Goal: Task Accomplishment & Management: Manage account settings

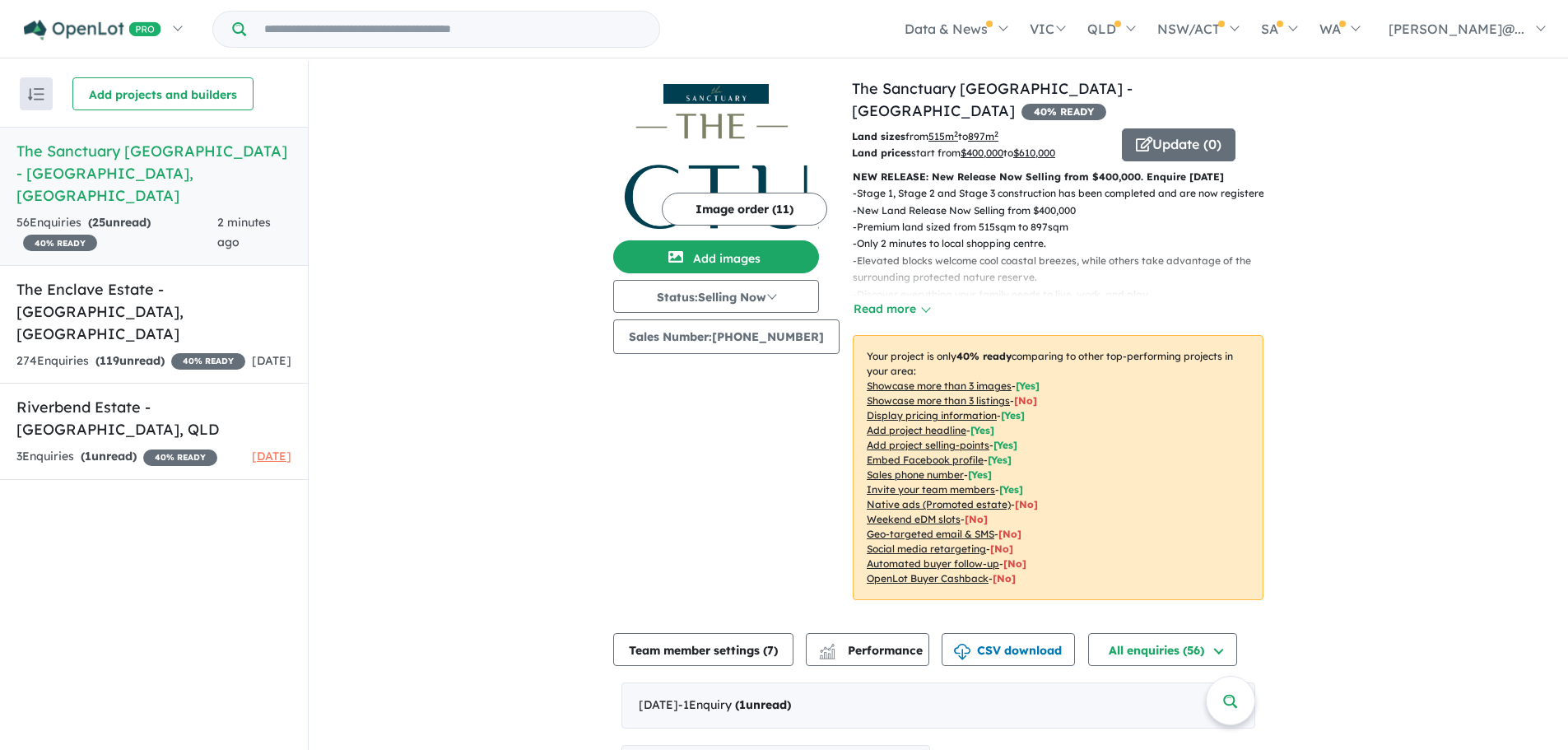
click at [161, 162] on h5 "The Sanctuary Port Macquarie Estate - Thrumster , NSW" at bounding box center [153, 173] width 275 height 67
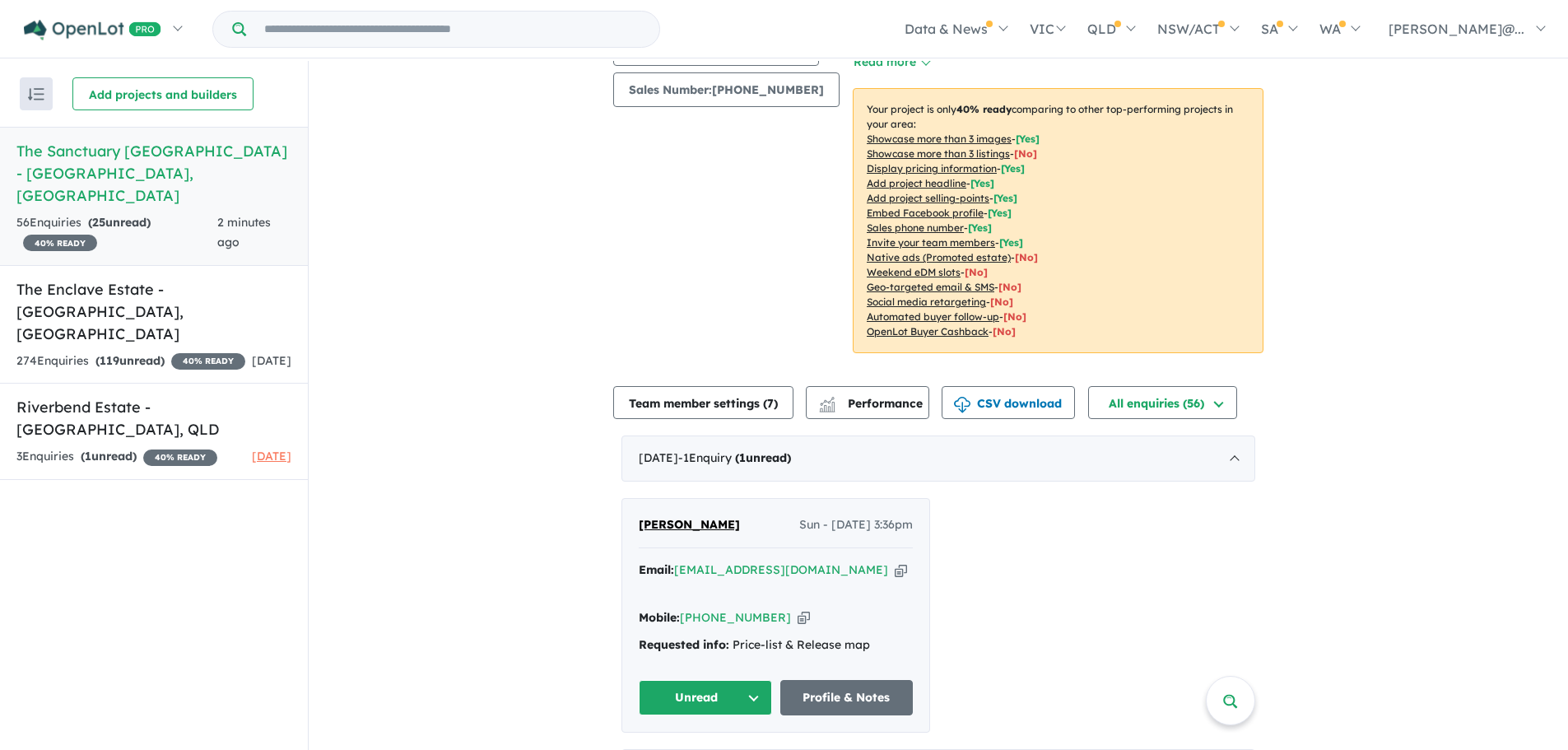
scroll to position [412, 0]
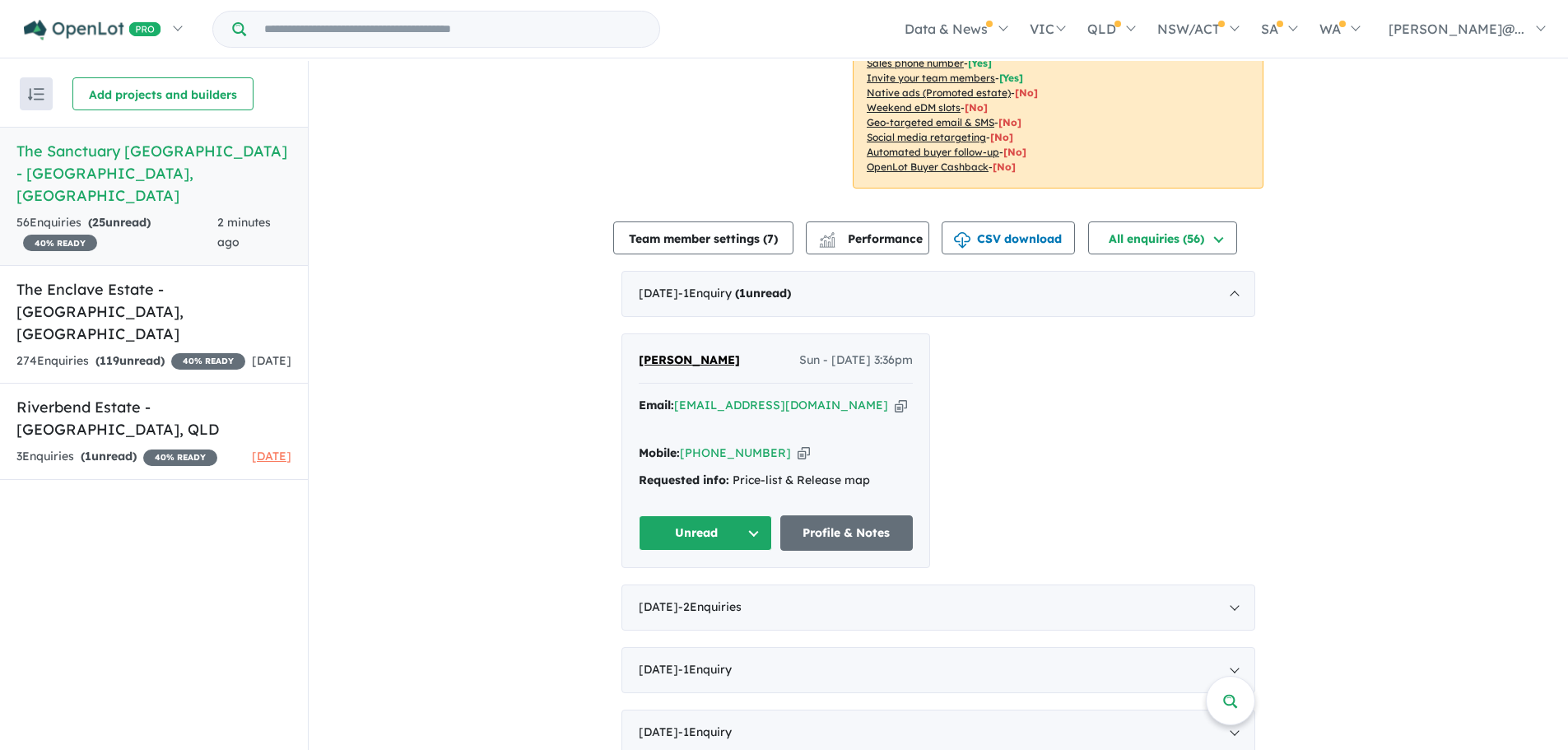
click at [668, 353] on span "[PERSON_NAME]" at bounding box center [689, 360] width 101 height 15
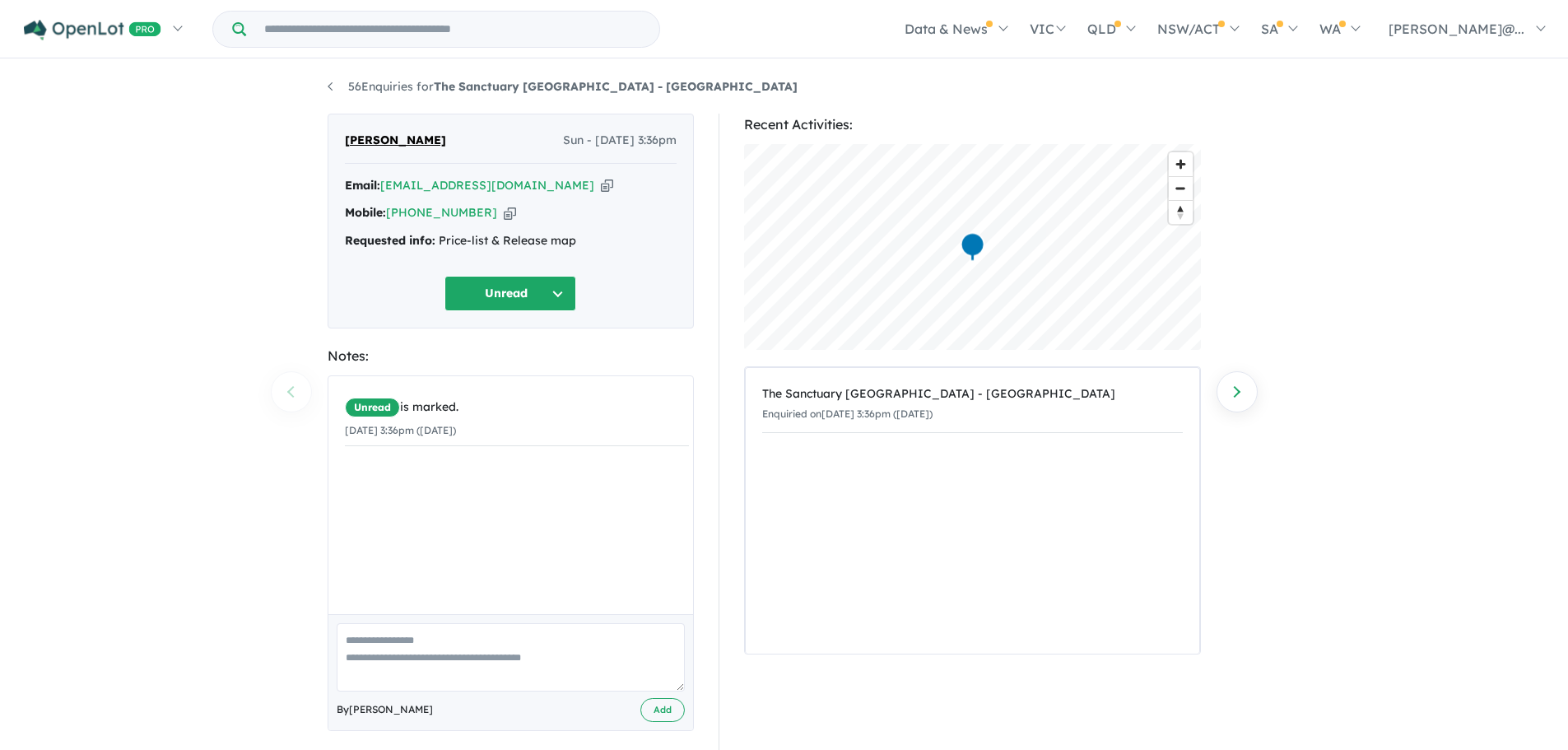
scroll to position [14, 0]
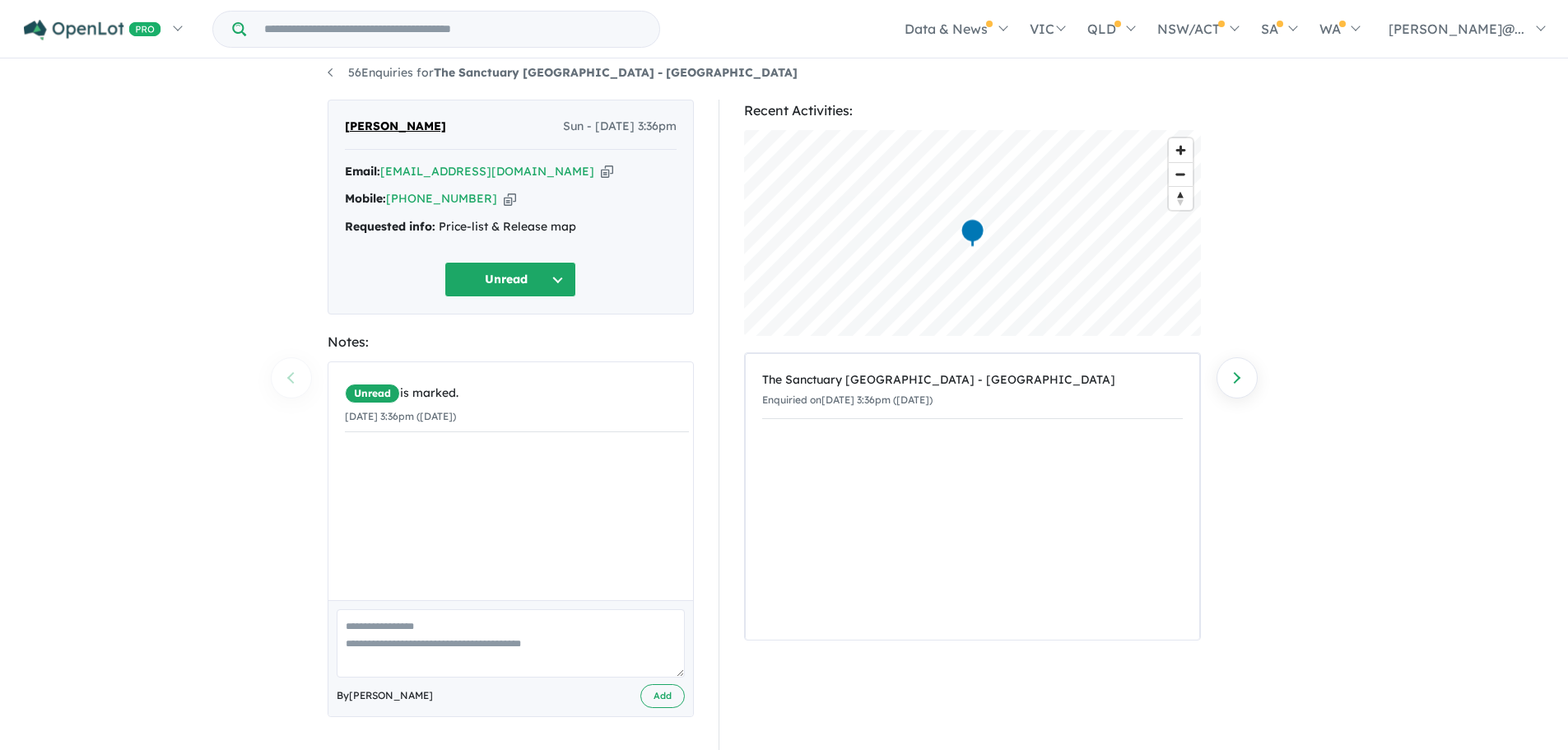
click at [553, 274] on button "Unread" at bounding box center [511, 279] width 132 height 35
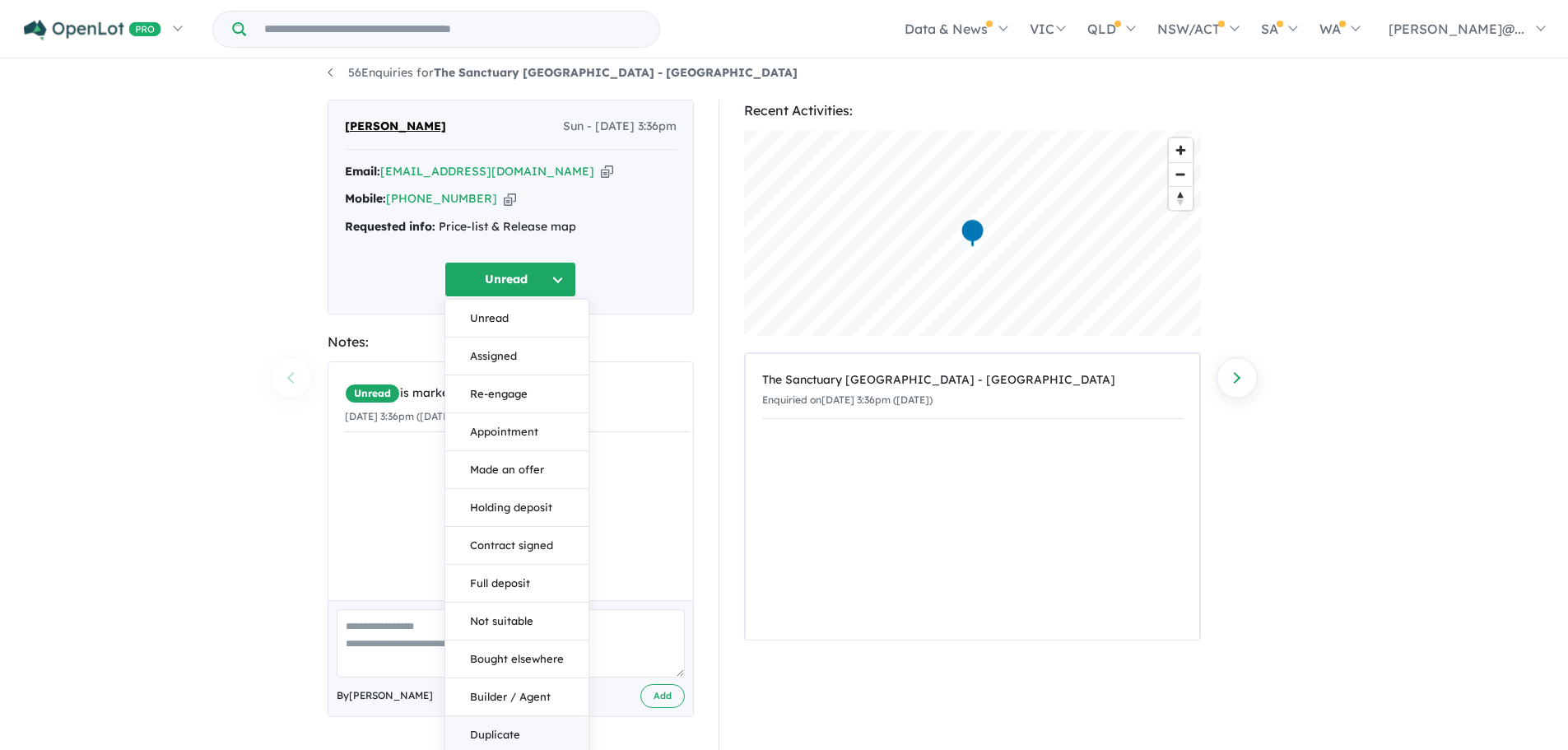
click at [492, 729] on button "Duplicate" at bounding box center [516, 735] width 144 height 38
